Goal: Task Accomplishment & Management: Complete application form

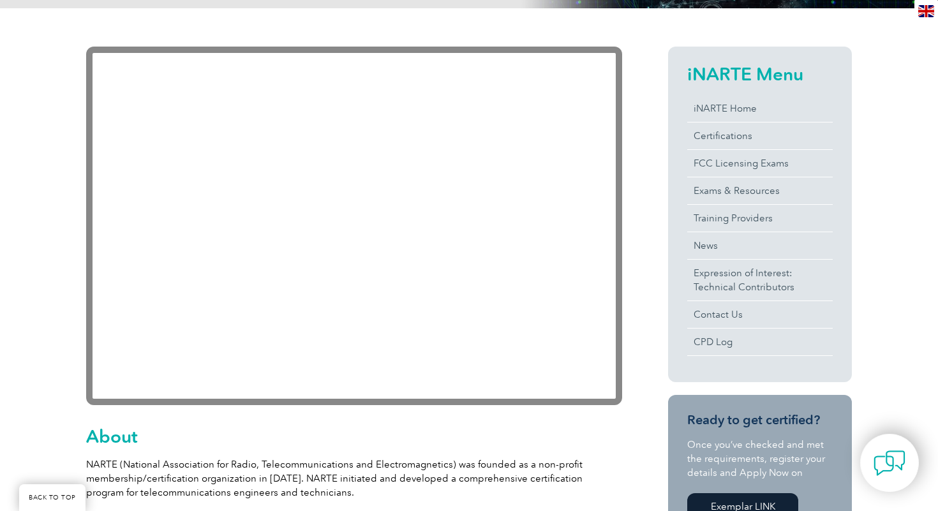
scroll to position [268, 0]
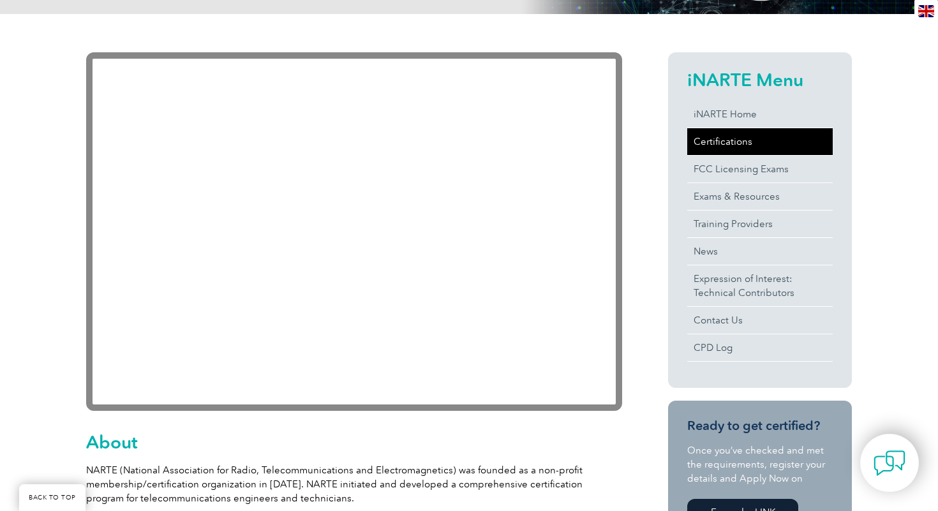
click at [745, 138] on link "Certifications" at bounding box center [760, 141] width 146 height 27
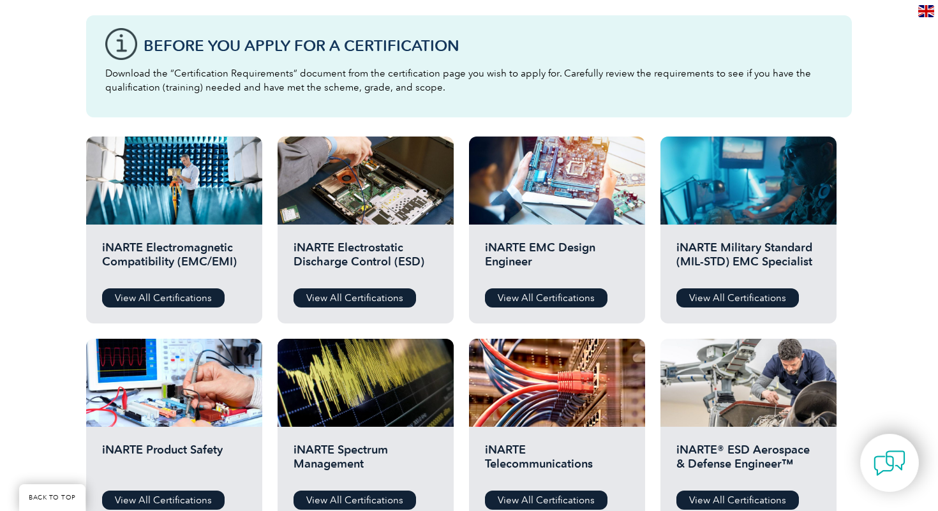
scroll to position [387, 0]
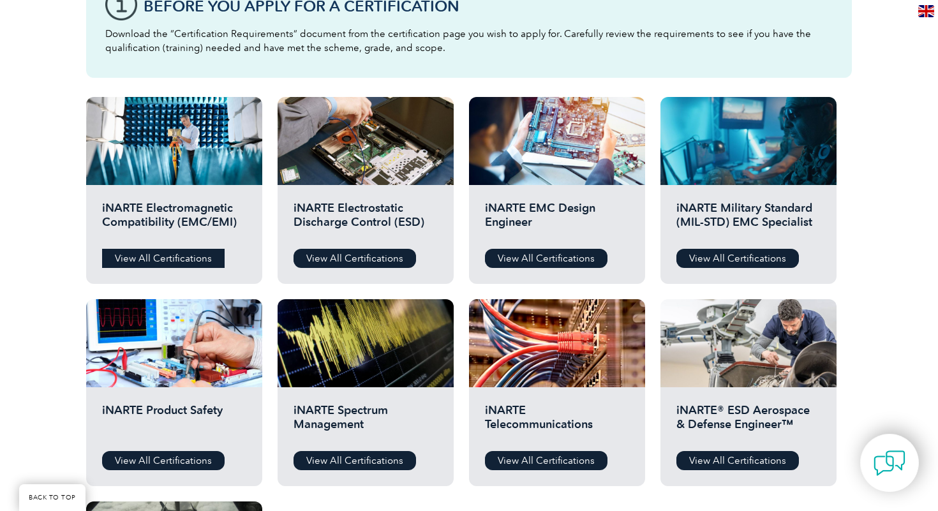
click at [177, 260] on link "View All Certifications" at bounding box center [163, 258] width 123 height 19
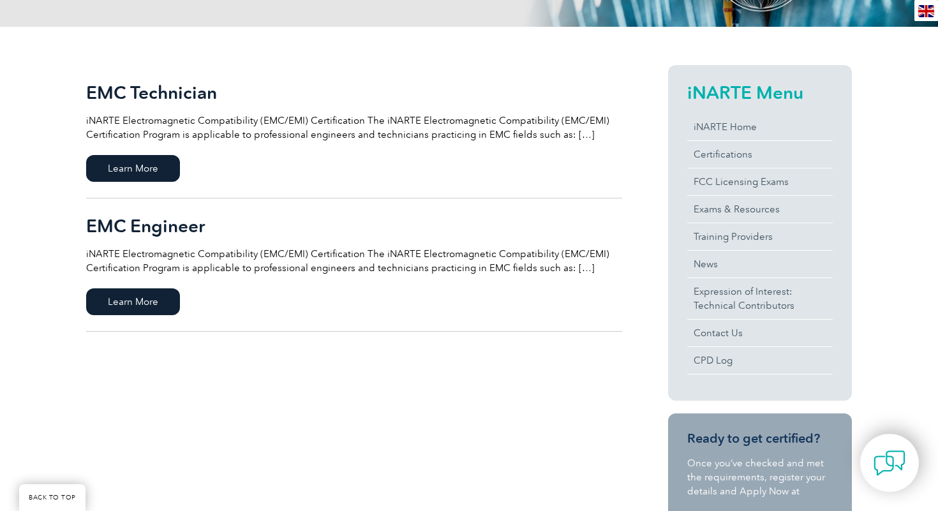
scroll to position [266, 0]
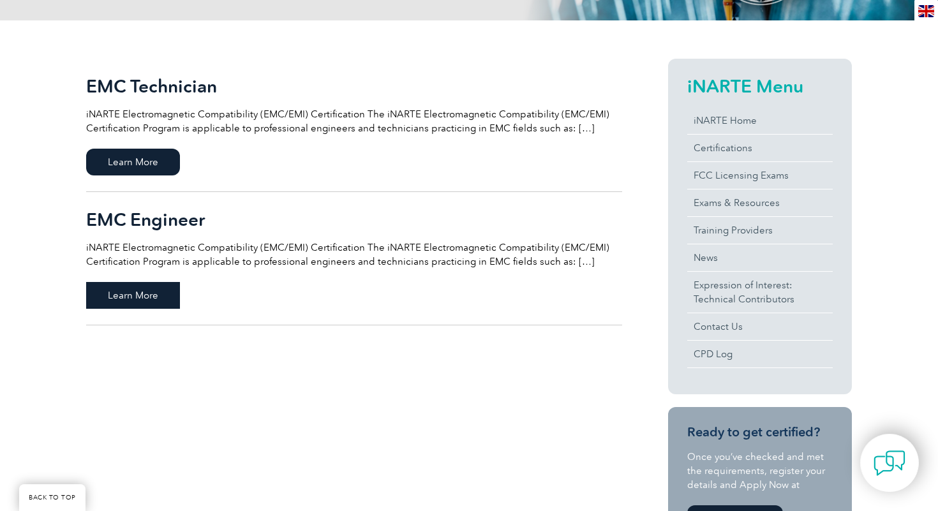
click at [150, 298] on span "Learn More" at bounding box center [133, 295] width 94 height 27
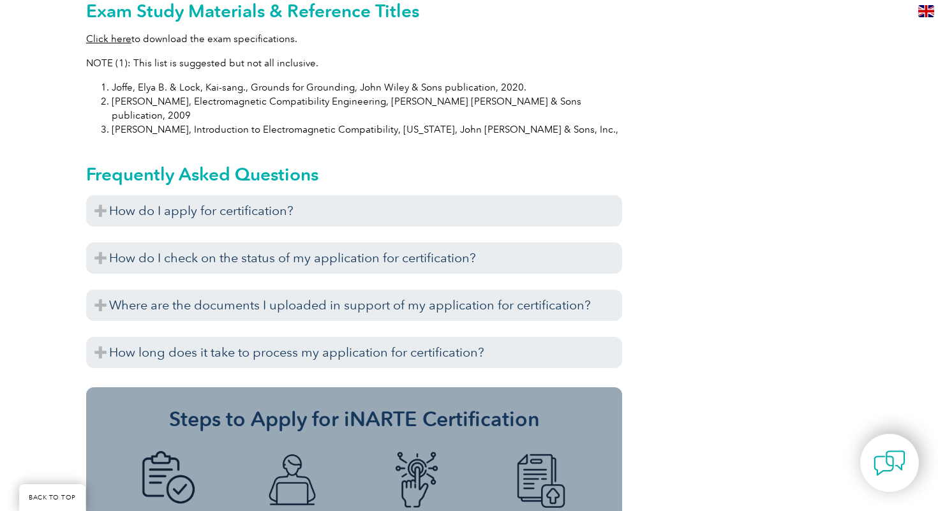
scroll to position [1345, 0]
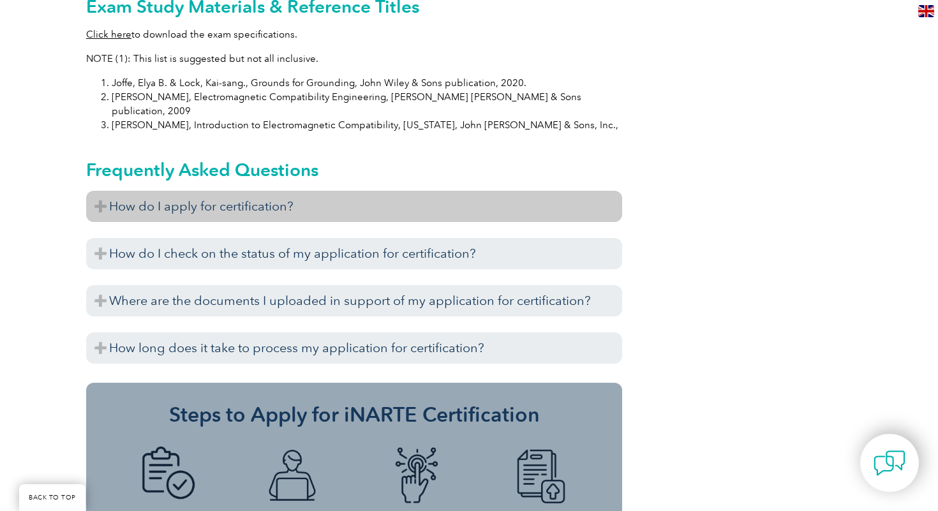
click at [187, 191] on h3 "How do I apply for certification?" at bounding box center [354, 206] width 536 height 31
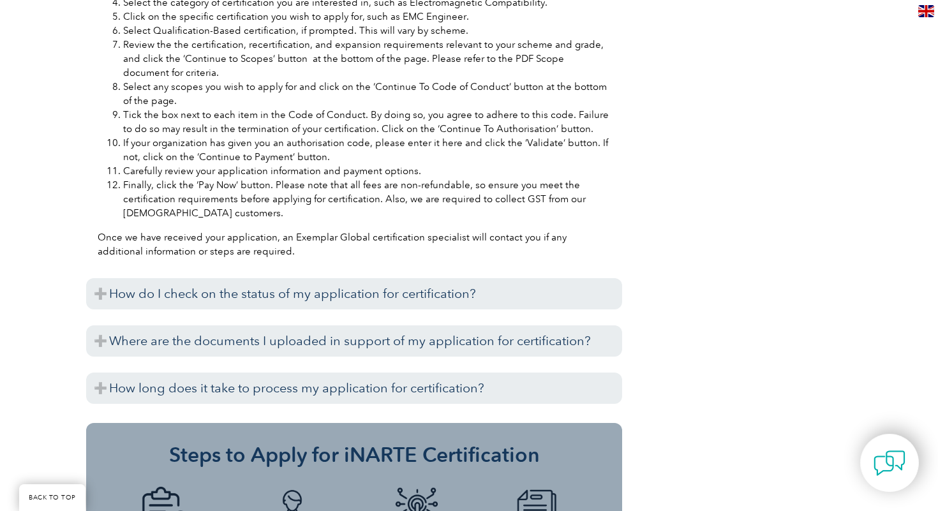
scroll to position [1839, 0]
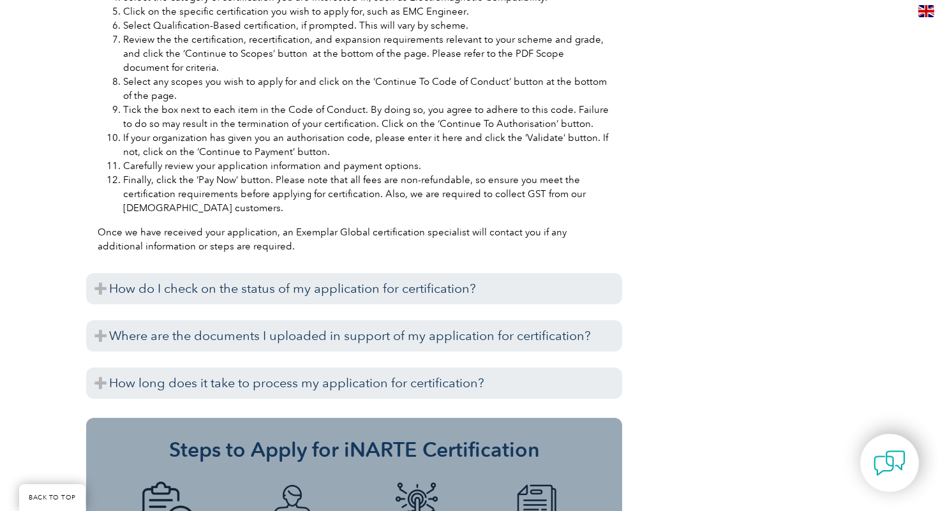
click at [200, 273] on h3 "How do I check on the status of my application for certification?" at bounding box center [354, 288] width 536 height 31
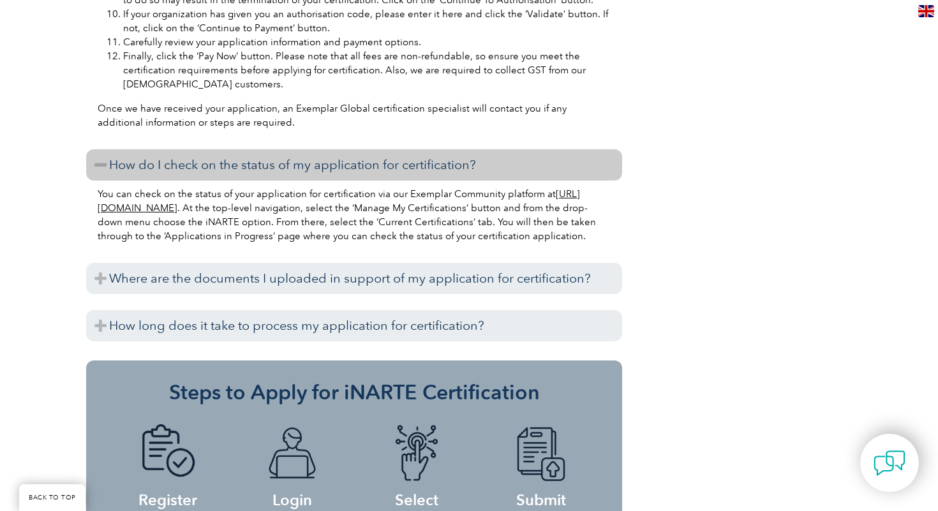
scroll to position [2012, 0]
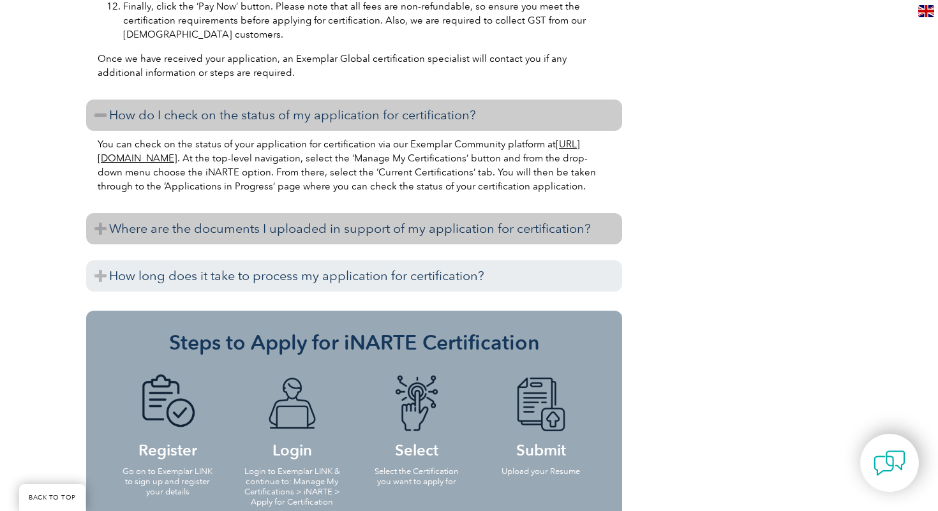
click at [213, 219] on h3 "Where are the documents I uploaded in support of my application for certificati…" at bounding box center [354, 228] width 536 height 31
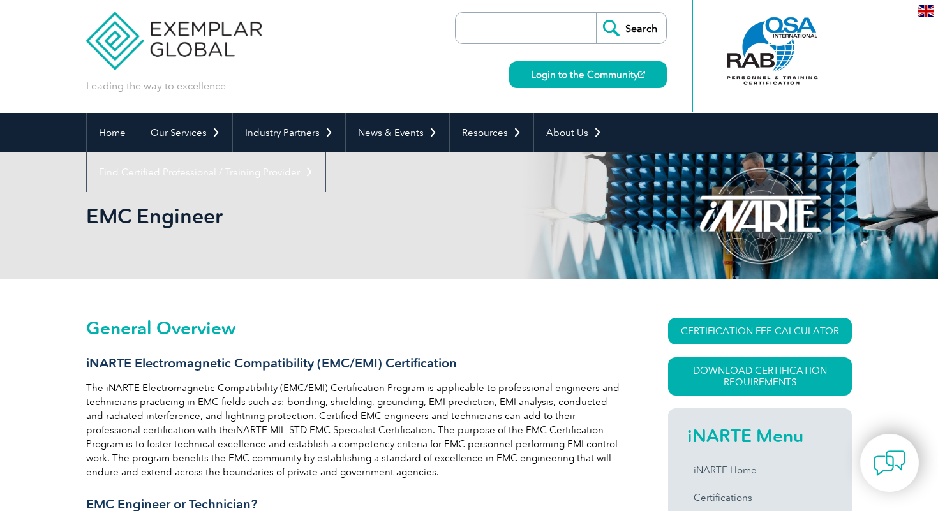
scroll to position [0, 0]
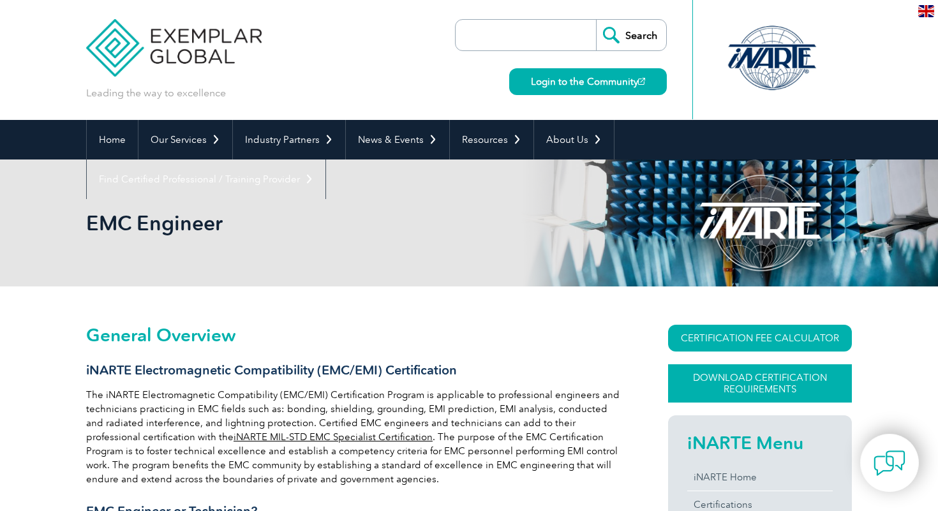
click at [701, 376] on link "Download Certification Requirements" at bounding box center [760, 383] width 184 height 38
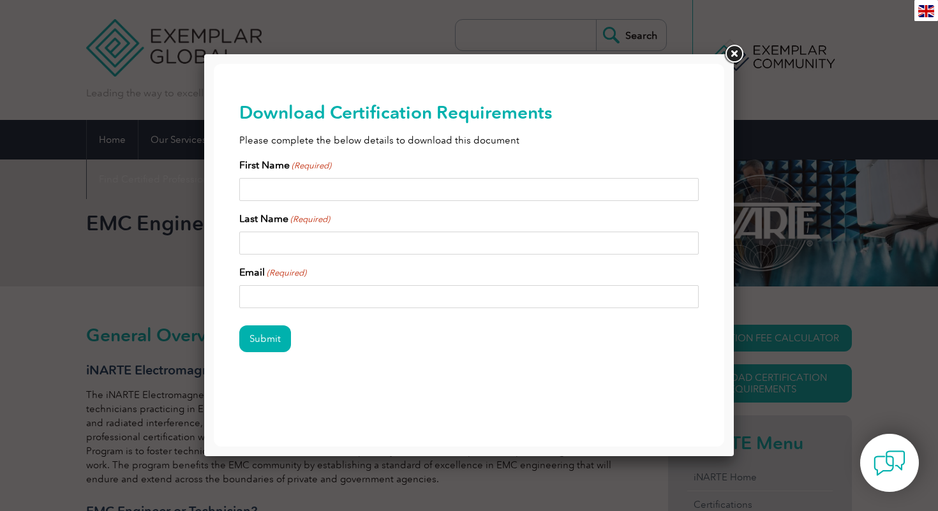
click at [290, 184] on input "First Name (Required)" at bounding box center [469, 189] width 460 height 23
type input "r"
type input "R"
type input "rajendra"
click at [291, 238] on input "Last Name (Required)" at bounding box center [469, 243] width 460 height 23
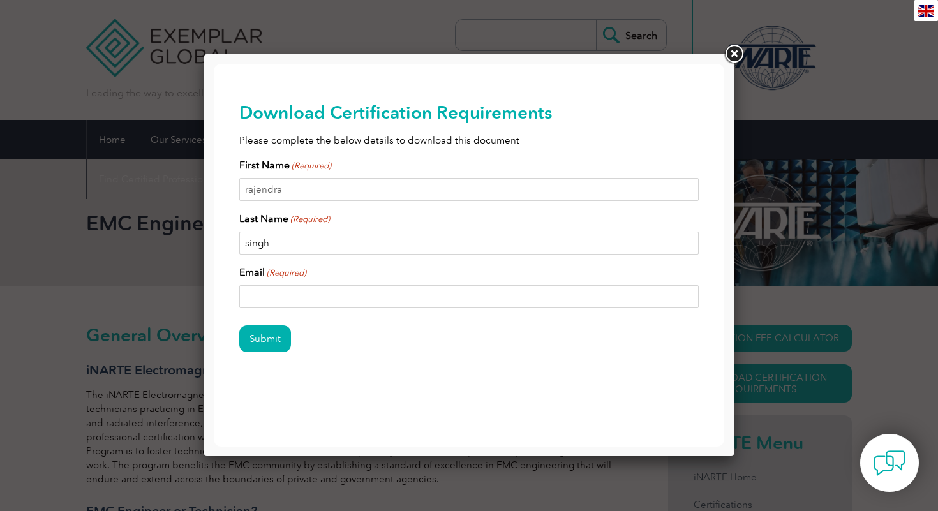
type input "singh"
click at [255, 302] on input "Email (Required)" at bounding box center [469, 296] width 460 height 23
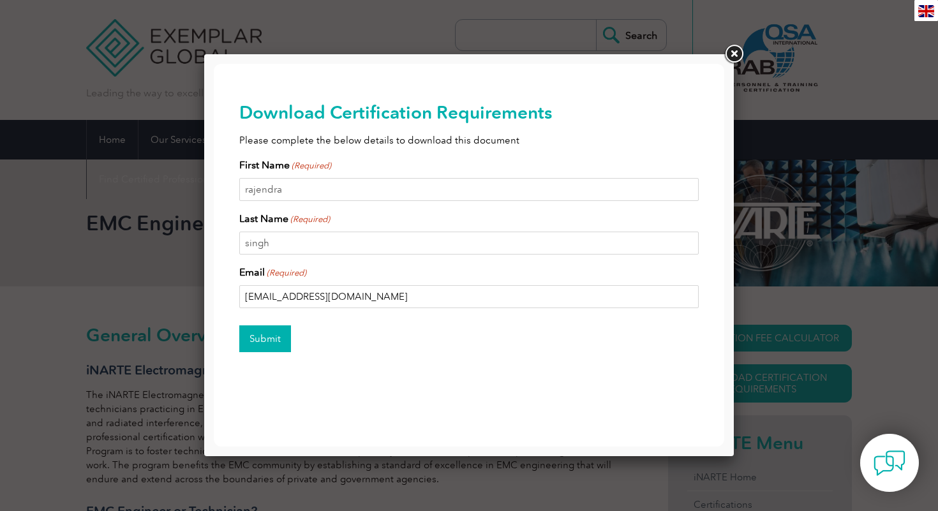
type input "razuusingh@gmail.com"
click at [261, 331] on input "Submit" at bounding box center [265, 339] width 52 height 27
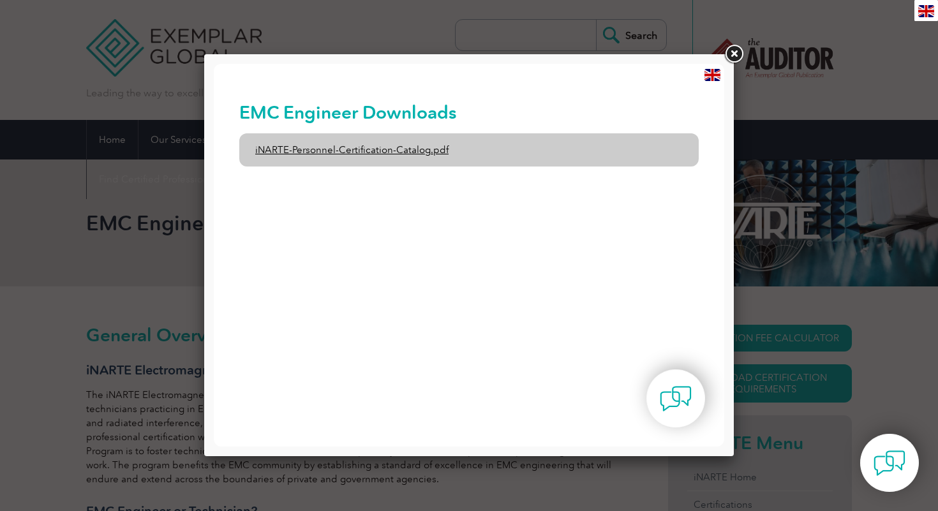
click at [368, 153] on link "iNARTE-Personnel-Certification-Catalog.pdf" at bounding box center [469, 149] width 460 height 33
